Goal: Information Seeking & Learning: Ask a question

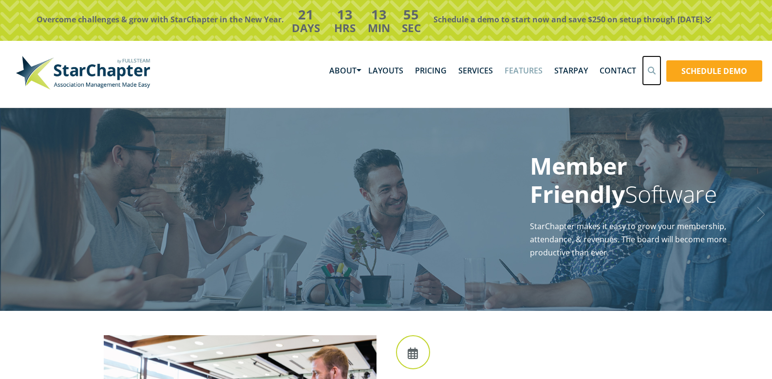
click at [650, 69] on icon at bounding box center [652, 71] width 8 height 8
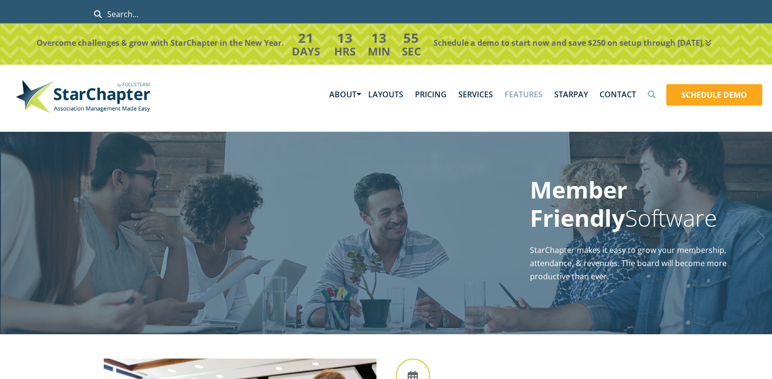
scroll to position [4, 0]
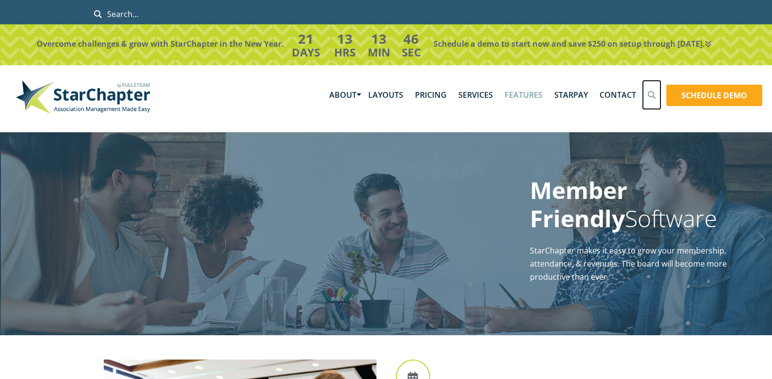
click at [653, 94] on icon at bounding box center [652, 95] width 8 height 8
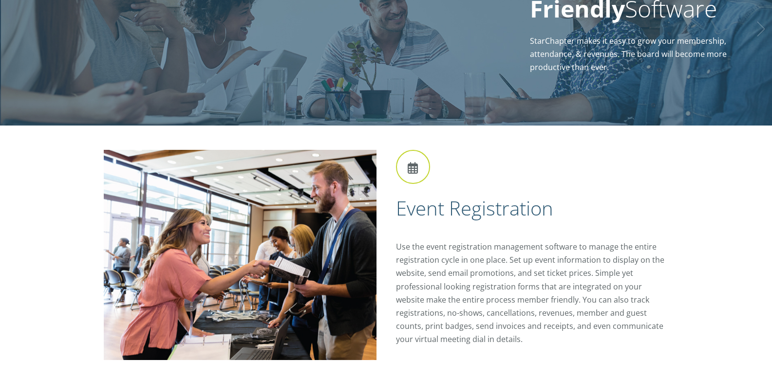
scroll to position [0, 0]
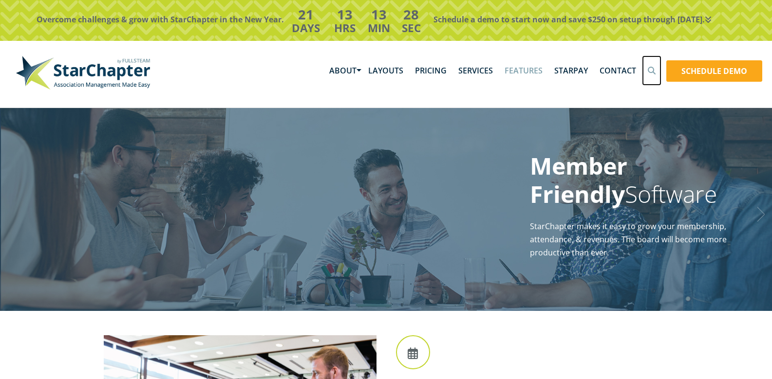
click at [652, 69] on icon at bounding box center [652, 71] width 8 height 8
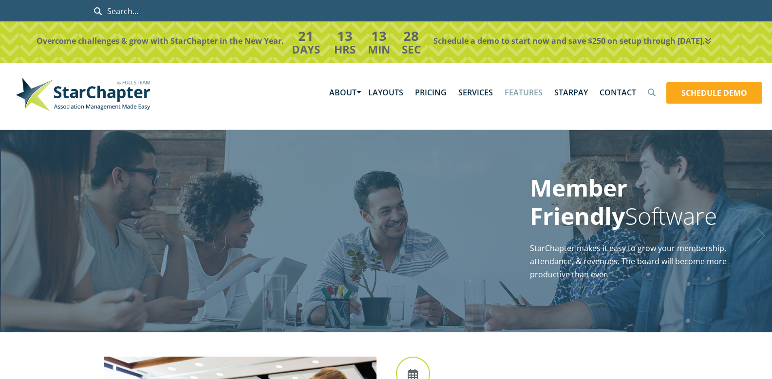
scroll to position [4, 0]
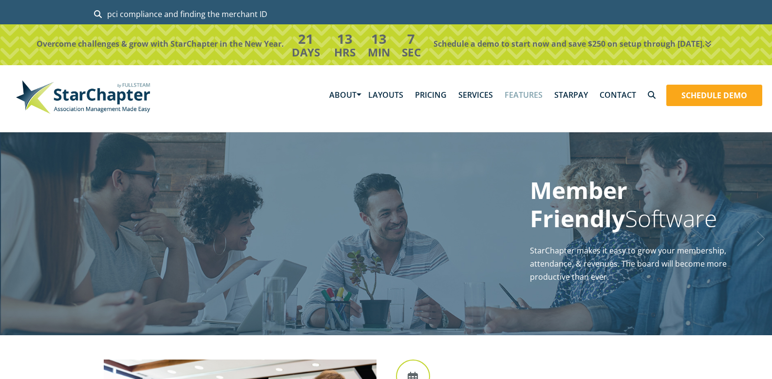
type input "pci compliance and finding the merchant ID"
click input "Search" at bounding box center [0, 0] width 0 height 0
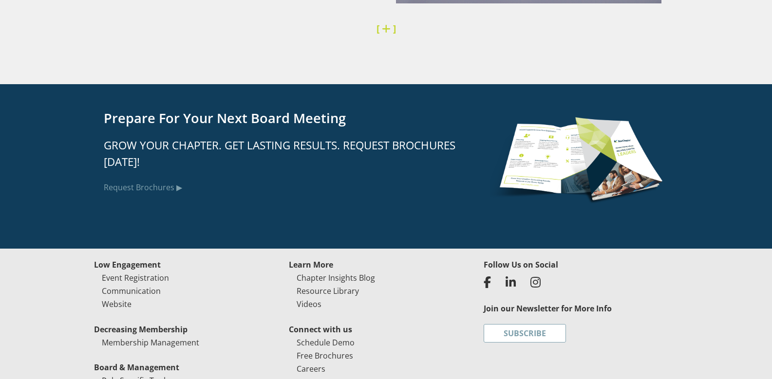
scroll to position [2501, 0]
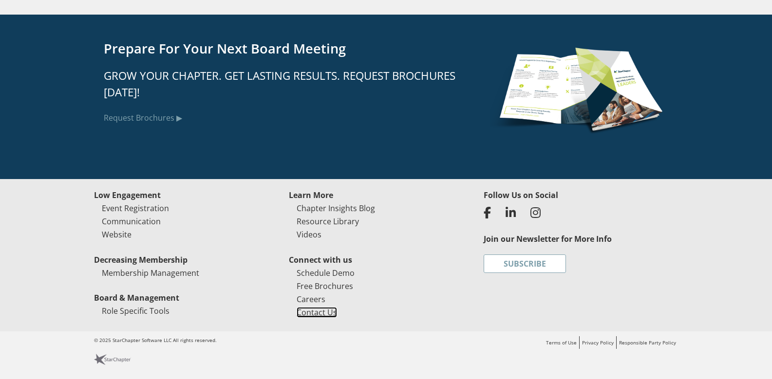
click at [316, 311] on link "Contact Us" at bounding box center [317, 312] width 40 height 11
